Goal: Information Seeking & Learning: Learn about a topic

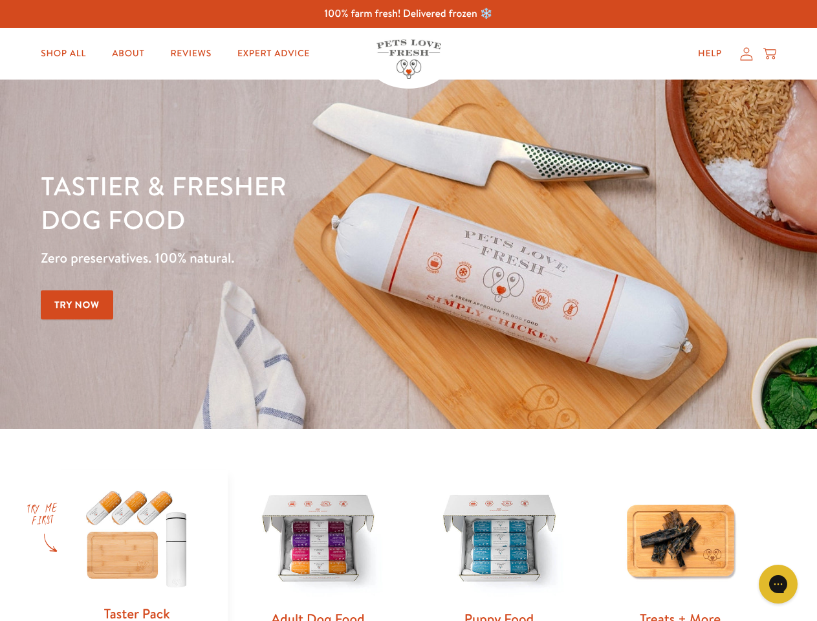
click at [408, 311] on div "Tastier & fresher dog food Zero preservatives. 100% natural. Try Now" at bounding box center [286, 254] width 490 height 171
click at [778, 584] on icon "Gorgias live chat" at bounding box center [778, 584] width 12 height 12
